Goal: Transaction & Acquisition: Purchase product/service

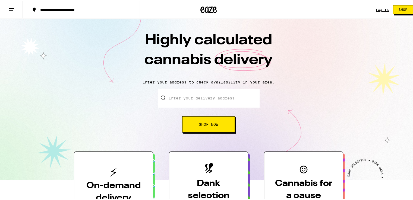
click at [379, 10] on div "Log In" at bounding box center [382, 9] width 13 height 4
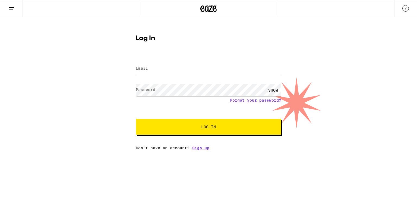
click at [155, 70] on input "Email" at bounding box center [208, 69] width 145 height 12
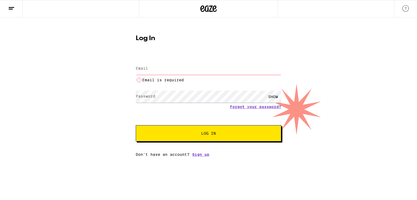
type input "[EMAIL_ADDRESS][DOMAIN_NAME]"
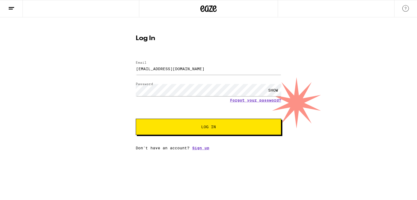
click at [212, 121] on button "Log In" at bounding box center [208, 127] width 145 height 16
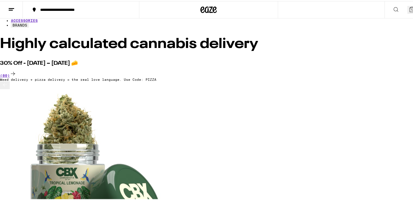
scroll to position [0, 0]
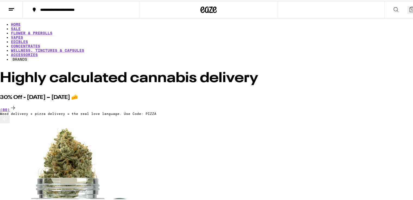
click at [409, 8] on icon at bounding box center [411, 8] width 5 height 5
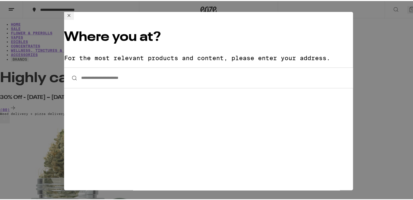
click at [72, 18] on icon at bounding box center [69, 14] width 7 height 7
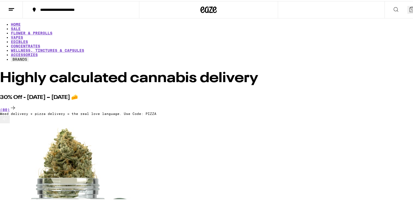
click at [8, 121] on icon at bounding box center [5, 118] width 7 height 7
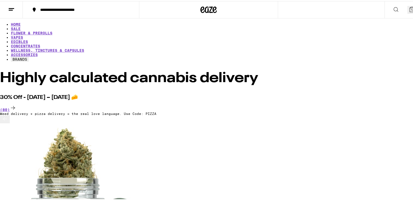
click at [8, 121] on icon at bounding box center [5, 118] width 7 height 7
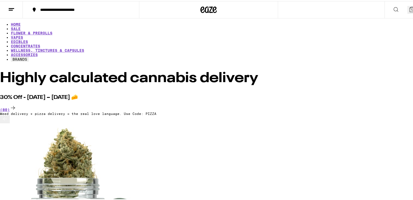
scroll to position [0, 2370]
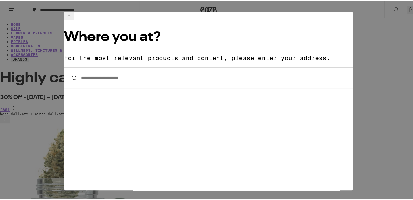
click at [178, 66] on input "**********" at bounding box center [208, 76] width 289 height 21
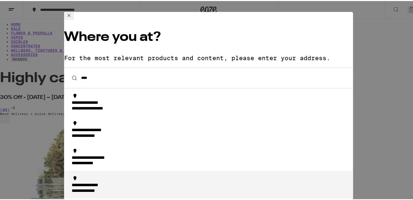
click at [95, 182] on div "**********" at bounding box center [94, 185] width 45 height 6
type input "**********"
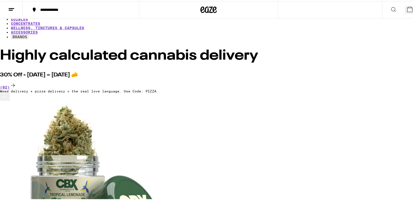
scroll to position [0, 0]
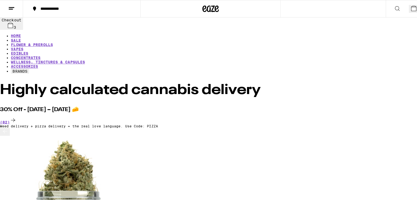
scroll to position [0, 2260]
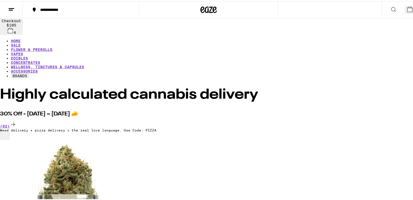
click at [407, 10] on icon at bounding box center [409, 8] width 5 height 5
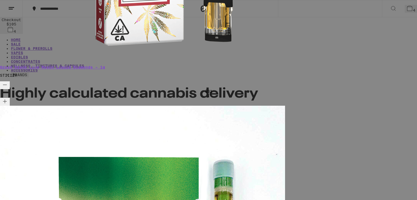
click at [8, 82] on icon "Decrement" at bounding box center [5, 85] width 7 height 7
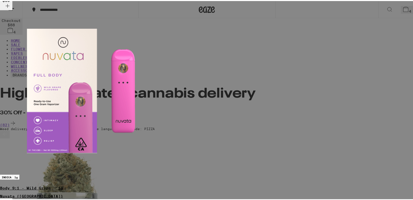
scroll to position [33, 0]
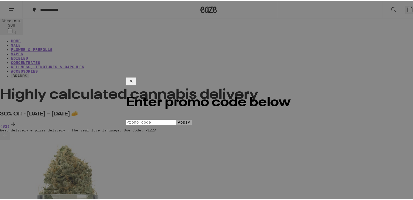
click at [176, 119] on input "Promo Code" at bounding box center [151, 121] width 50 height 5
type input "pizza"
click at [176, 119] on button "Apply" at bounding box center [183, 121] width 15 height 5
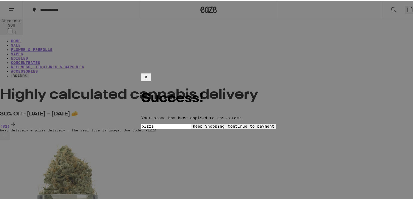
click at [226, 123] on button "Continue to payment" at bounding box center [251, 125] width 50 height 5
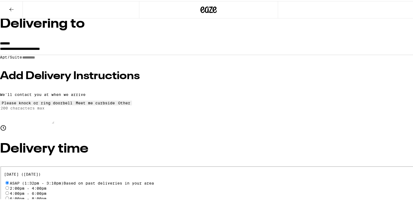
scroll to position [27, 0]
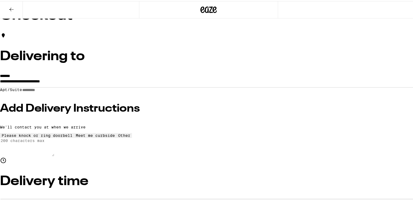
click at [61, 91] on input "Apt/Suite" at bounding box center [41, 89] width 39 height 5
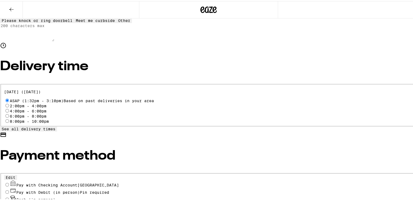
scroll to position [143, 0]
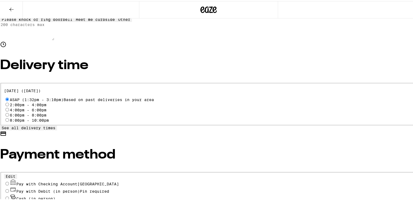
click at [104, 181] on span "Pay with Checking Account CHASE COLLEGE" at bounding box center [67, 183] width 103 height 4
click at [9, 181] on input "Pay with Checking Account CHASE COLLEGE" at bounding box center [7, 183] width 4 height 4
radio input "true"
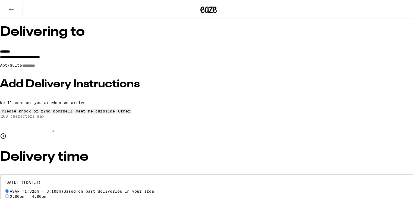
scroll to position [0, 0]
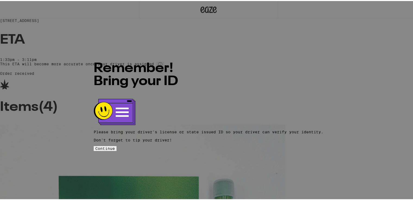
click at [115, 145] on span "Continue" at bounding box center [105, 147] width 20 height 4
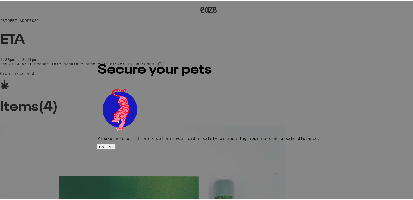
click at [114, 144] on span "Got it" at bounding box center [106, 146] width 15 height 4
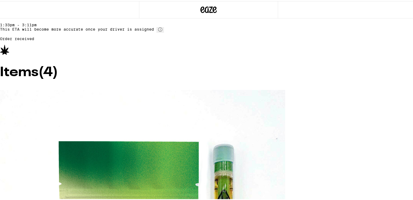
scroll to position [81, 0]
